Goal: Information Seeking & Learning: Learn about a topic

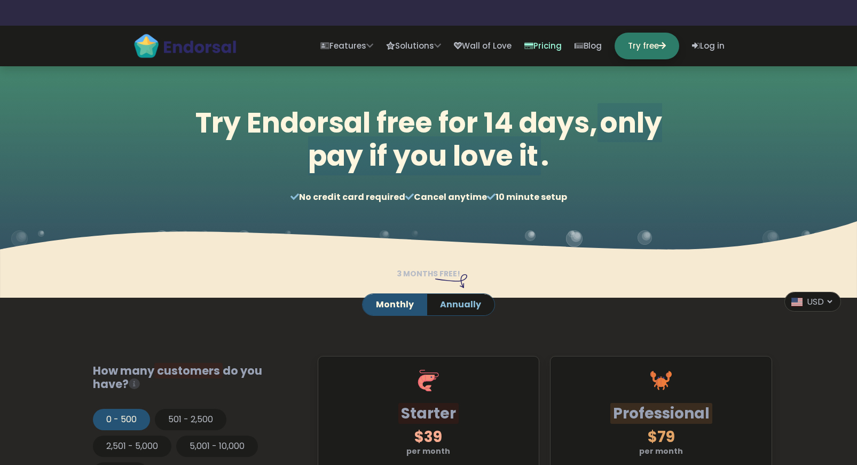
click at [284, 327] on div at bounding box center [428, 322] width 413 height 13
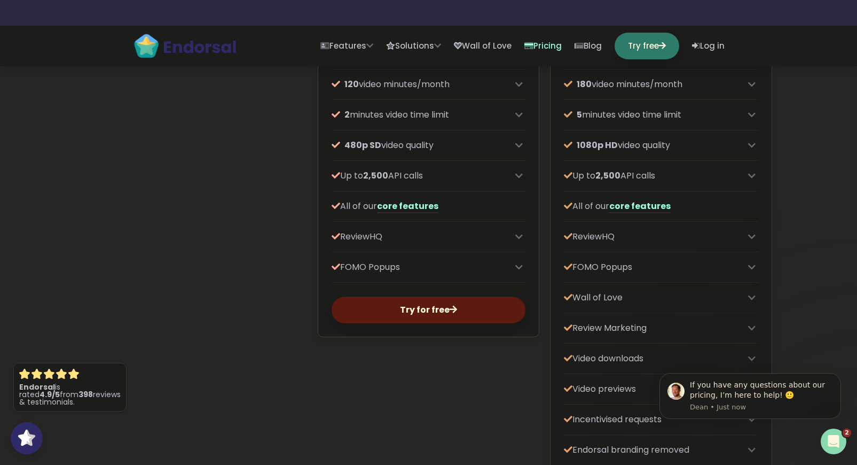
scroll to position [393, 0]
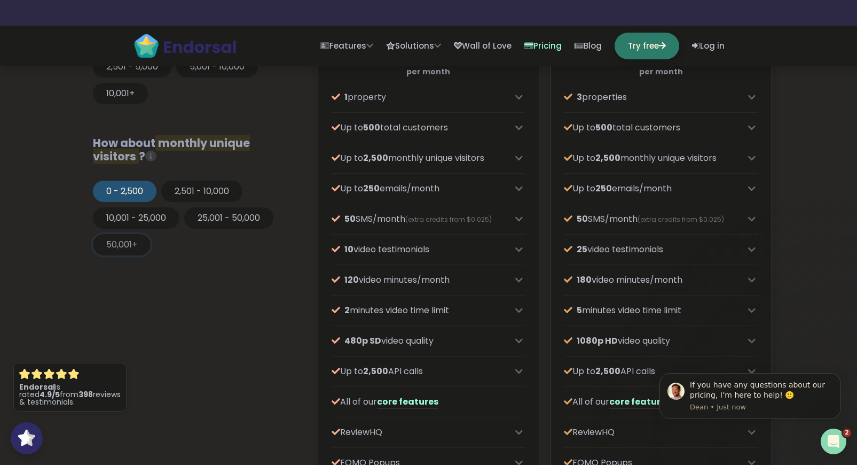
click at [138, 240] on button "50,001+" at bounding box center [122, 244] width 58 height 21
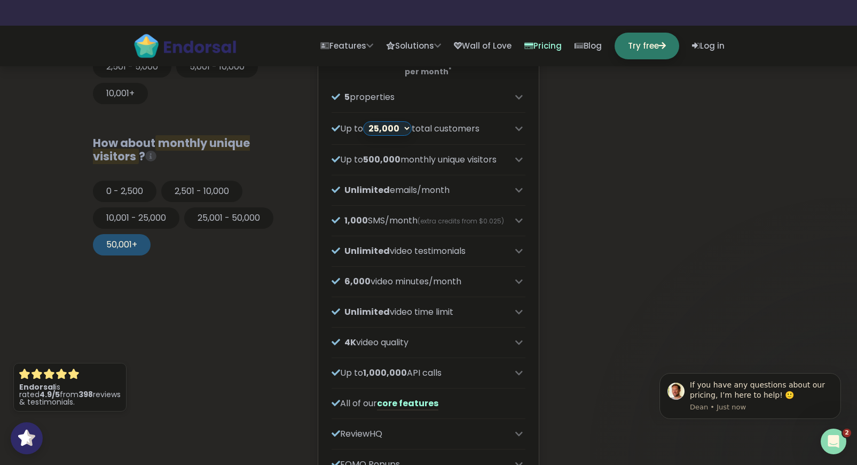
click at [240, 256] on div "0 - 2,500 2,501 - 10,000 10,001 - 25,000 25,001 - 50,000 50,001+" at bounding box center [196, 221] width 206 height 80
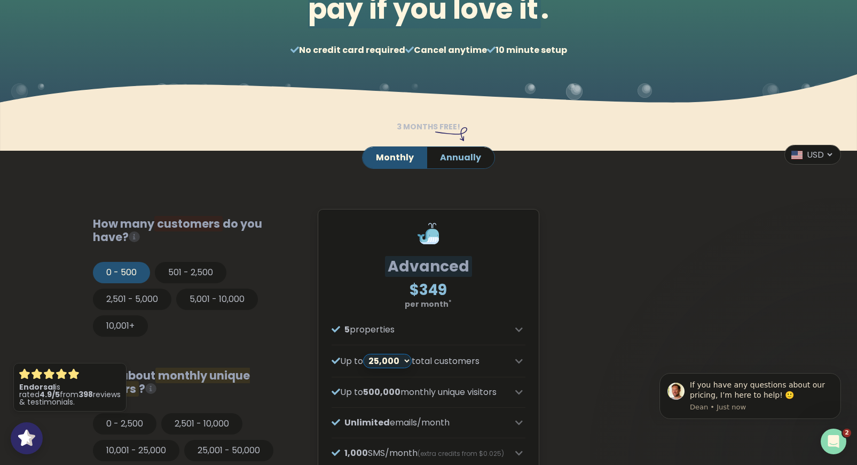
click at [276, 291] on div "0 - 500 501 - 2,500 2,501 - 5,000 5,001 - 10,000 10,001+" at bounding box center [196, 302] width 206 height 80
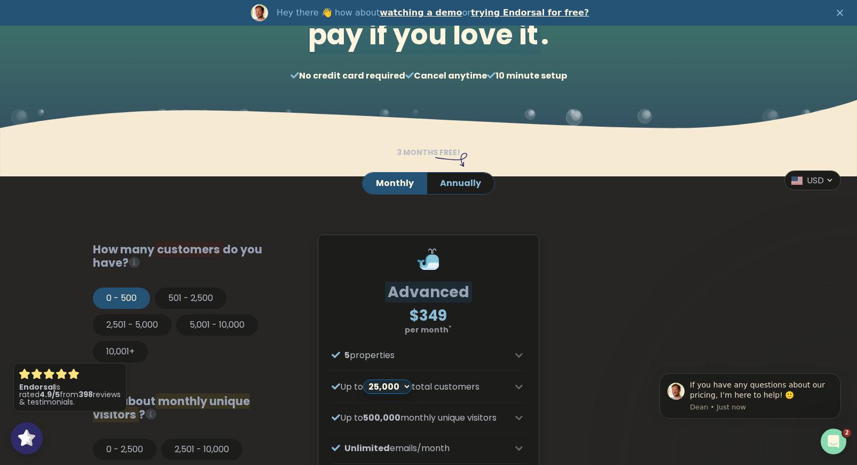
scroll to position [0, 0]
click at [393, 334] on p "per month *" at bounding box center [429, 329] width 194 height 11
click at [516, 357] on div "5 properties" at bounding box center [429, 355] width 194 height 13
click at [517, 354] on icon at bounding box center [519, 355] width 7 height 9
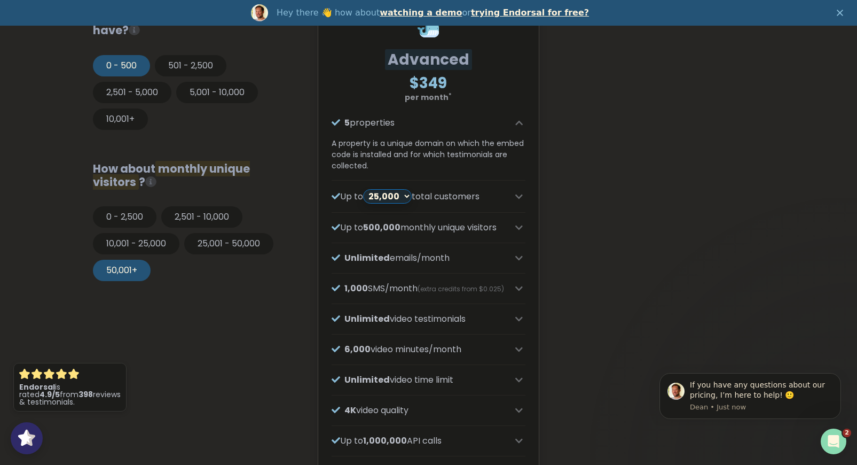
click at [397, 197] on select "25,000 35,000 45,000 55,000 65,000 75,000" at bounding box center [387, 196] width 49 height 14
select select "6"
click at [369, 189] on select "25,000 35,000 45,000 55,000 65,000 75,000" at bounding box center [387, 196] width 49 height 14
click at [399, 234] on p "Up to 1,000,000 monthly unique visitors" at bounding box center [421, 227] width 178 height 13
click at [445, 221] on p "Up to 1,000,000 monthly unique visitors" at bounding box center [421, 227] width 178 height 13
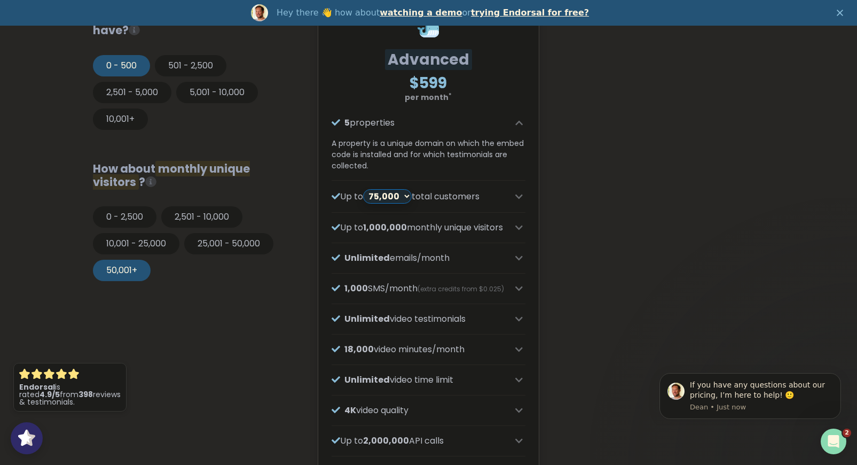
click at [517, 232] on icon at bounding box center [519, 227] width 7 height 9
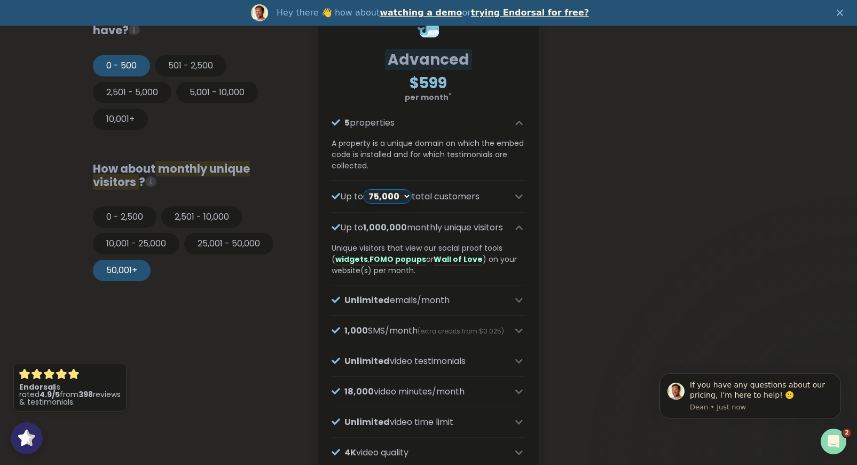
click at [295, 337] on div "How many customers do you have? Total customers from whom you request testimoni…" at bounding box center [196, 446] width 233 height 899
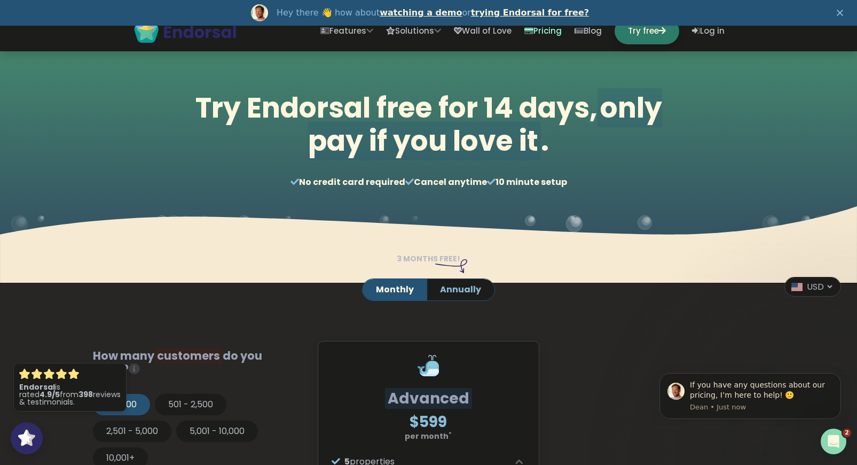
scroll to position [0, 0]
